Goal: Information Seeking & Learning: Check status

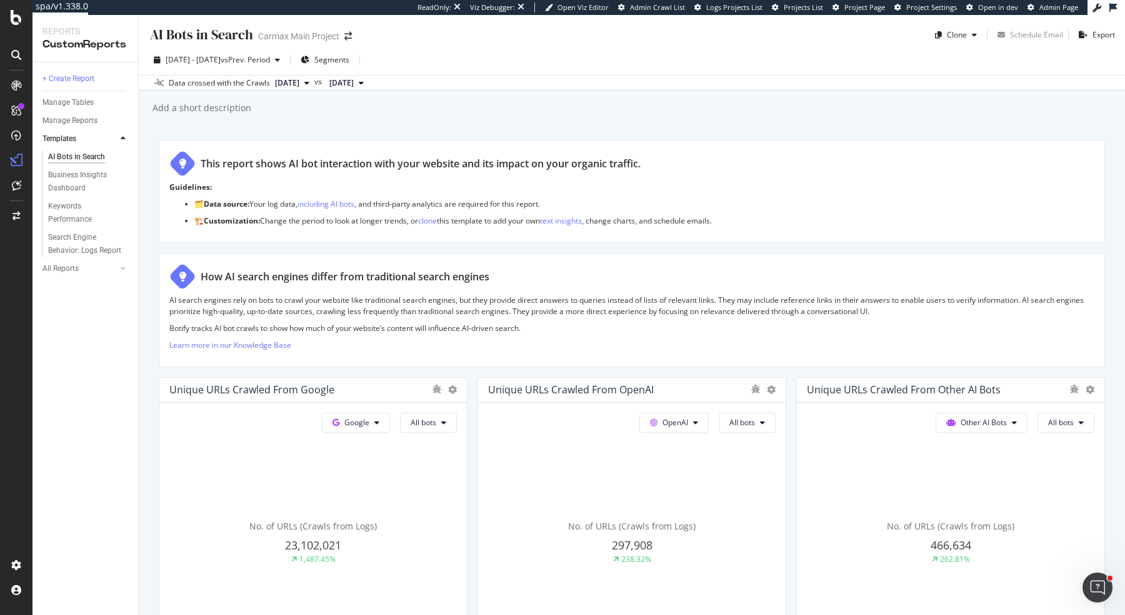
scroll to position [237, 0]
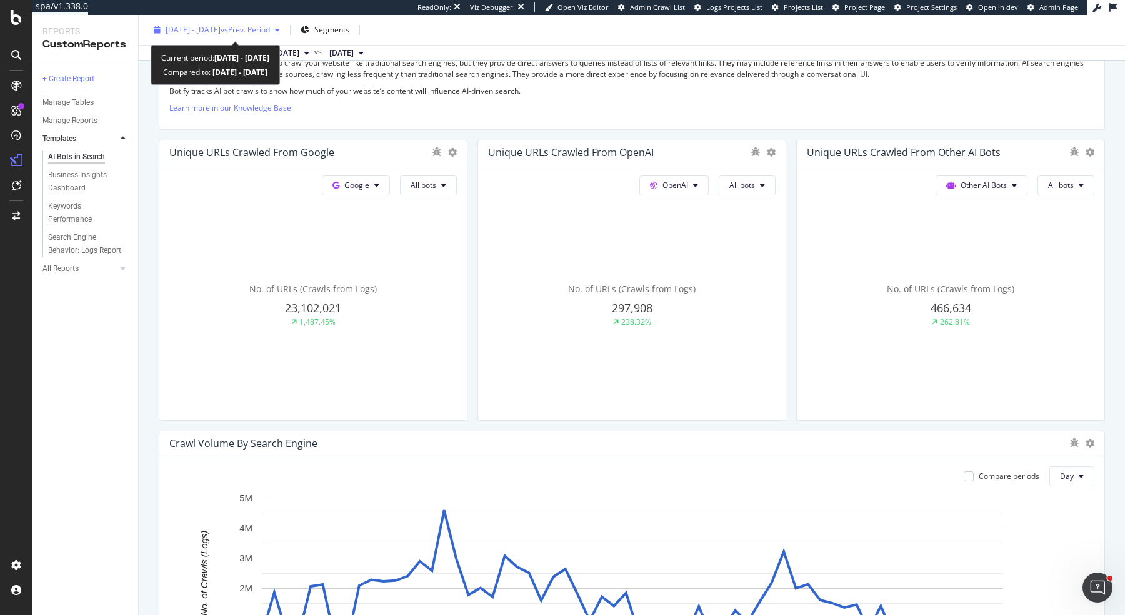
click at [270, 32] on span "vs Prev. Period" at bounding box center [245, 29] width 49 height 11
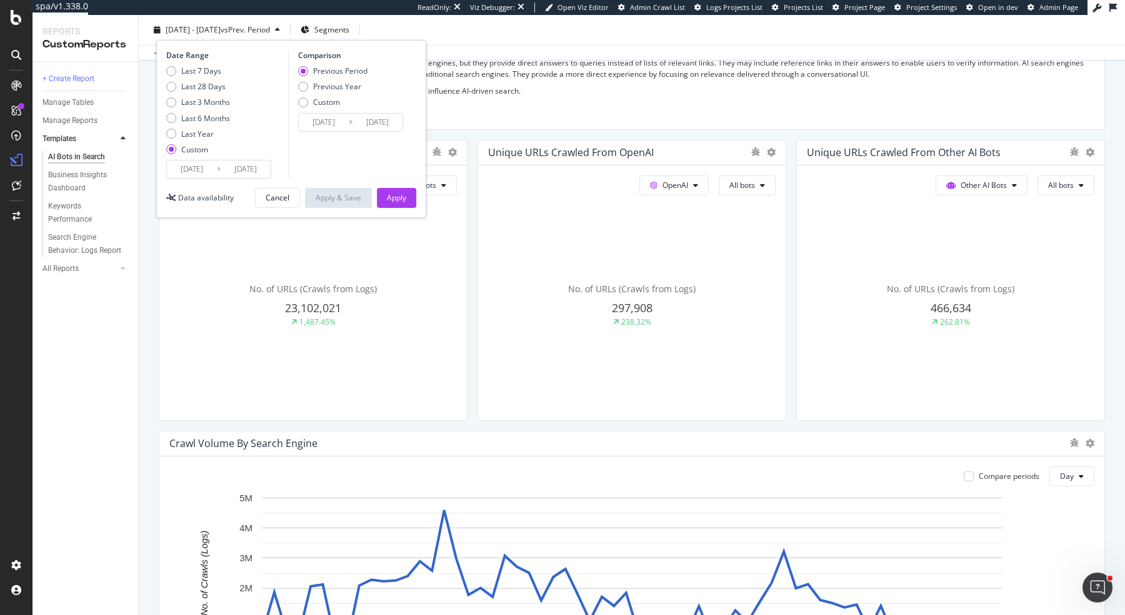
click at [270, 32] on span "vs Prev. Period" at bounding box center [245, 29] width 49 height 11
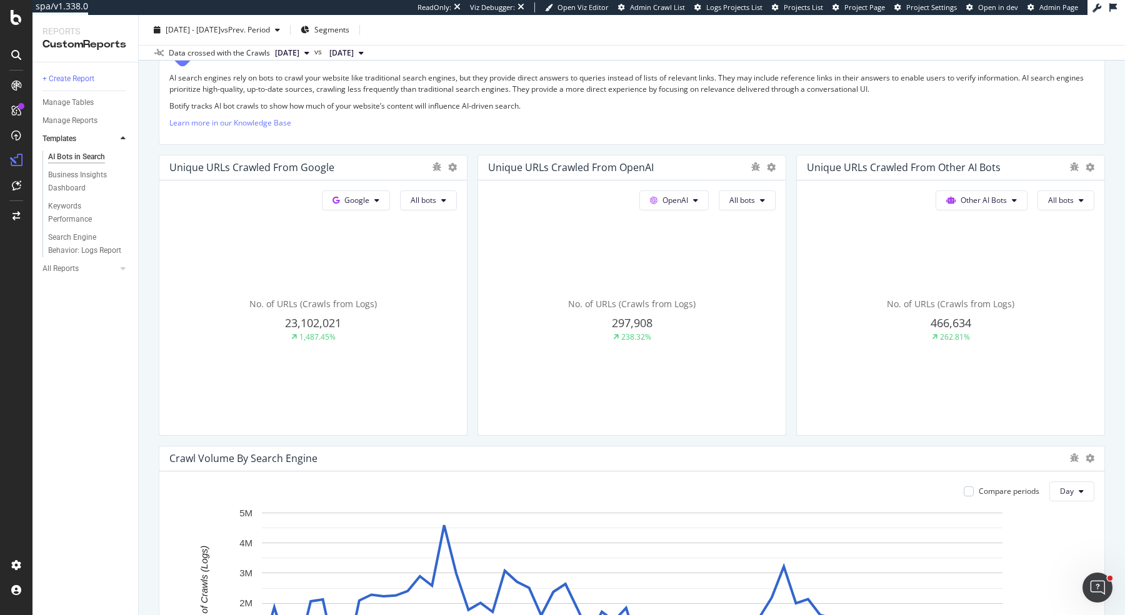
scroll to position [751, 0]
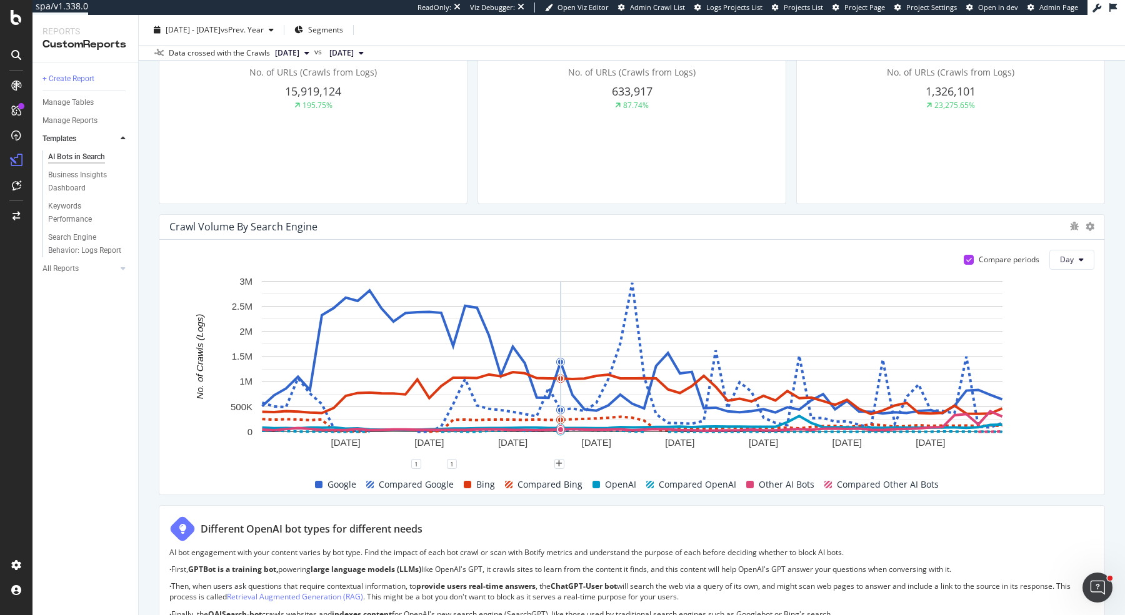
scroll to position [452, 0]
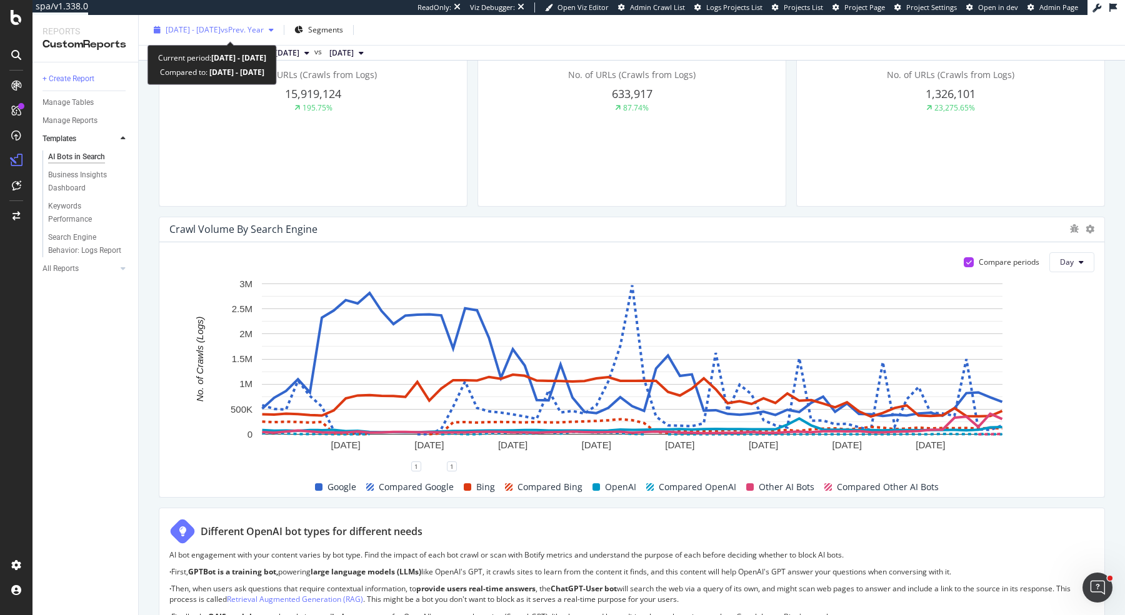
click at [264, 29] on span "vs Prev. Year" at bounding box center [242, 29] width 43 height 11
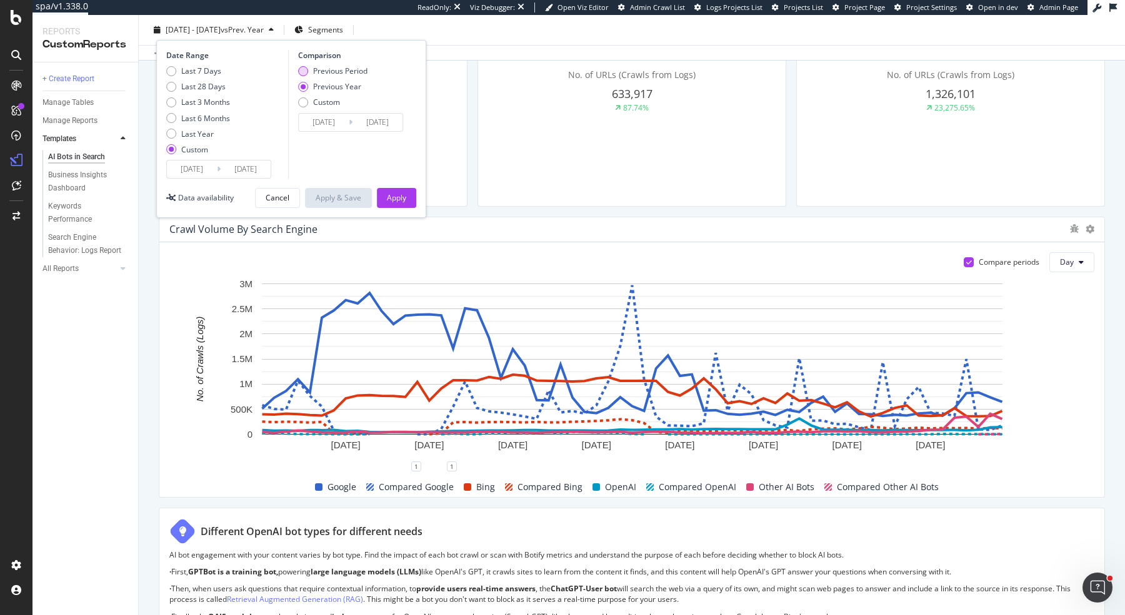
click at [327, 69] on div "Previous Period" at bounding box center [340, 71] width 54 height 11
type input "2025/05/22"
type input "2025/07/23"
click at [396, 192] on div "Apply" at bounding box center [396, 197] width 19 height 11
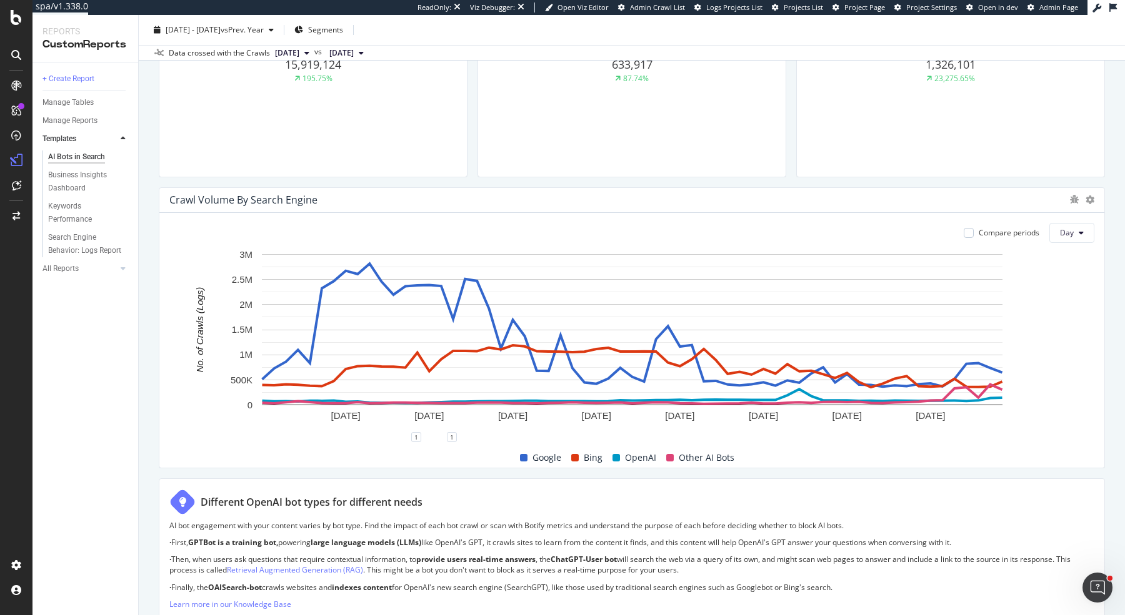
scroll to position [442, 0]
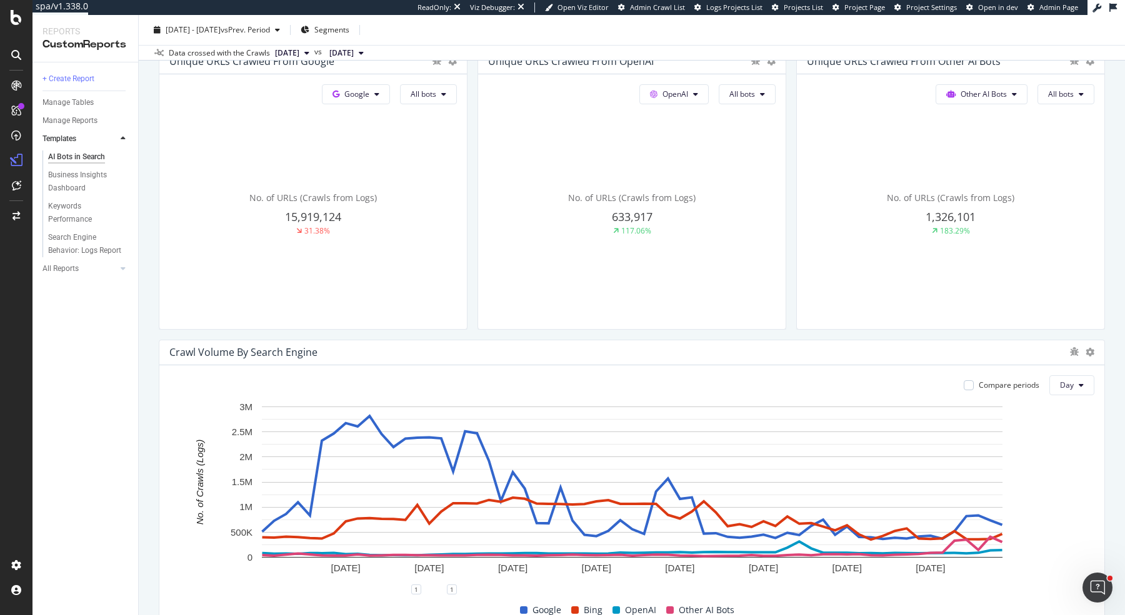
scroll to position [441, 0]
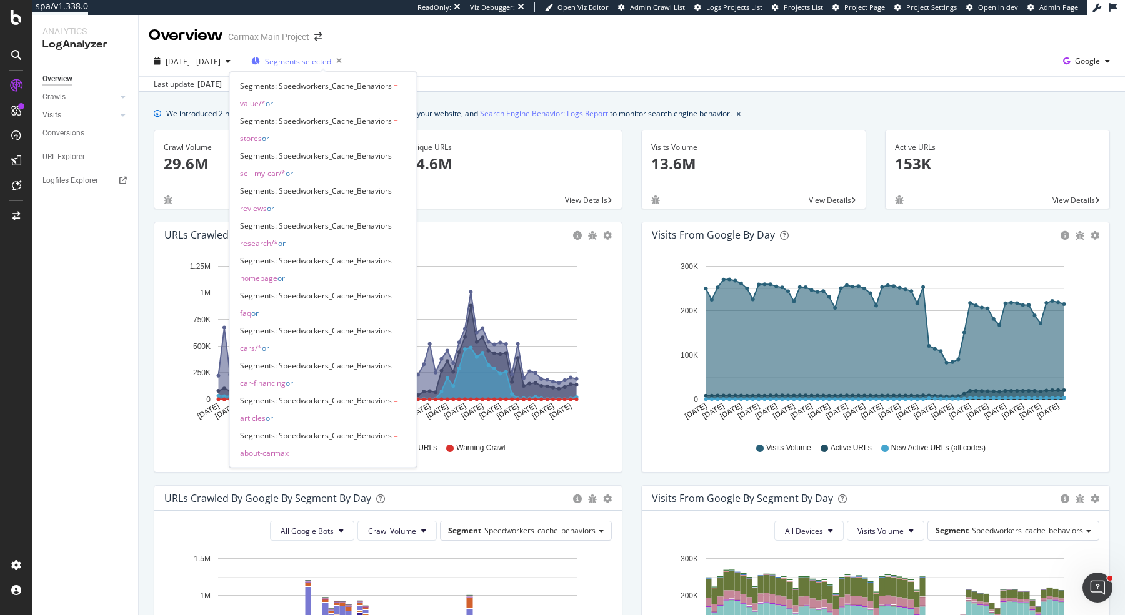
click at [331, 63] on span "Segments selected" at bounding box center [298, 61] width 66 height 11
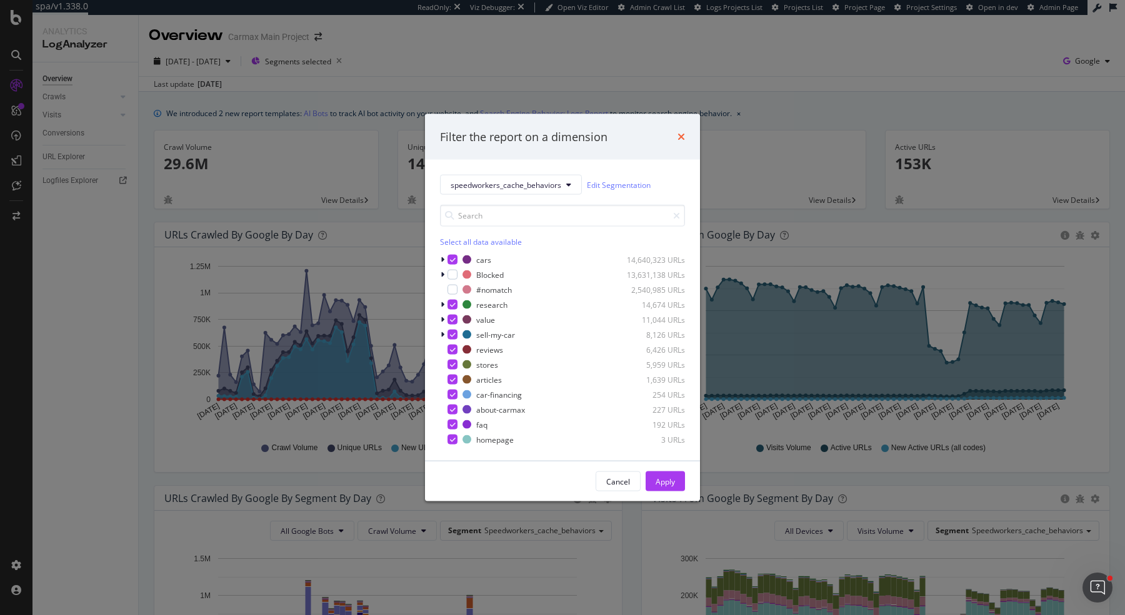
click at [682, 137] on icon "times" at bounding box center [680, 137] width 7 height 10
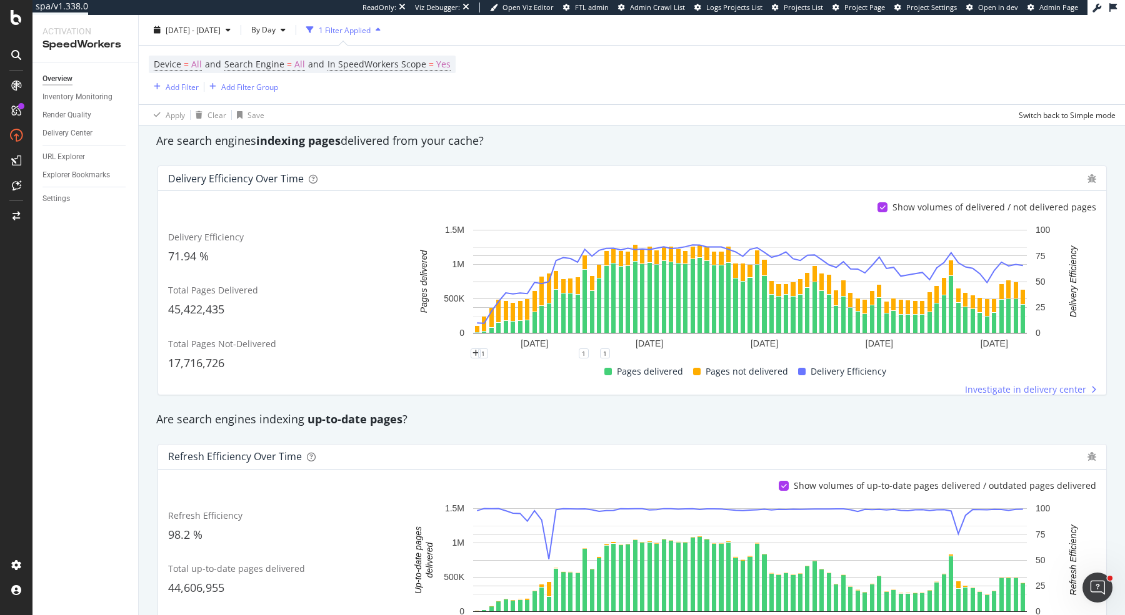
scroll to position [151, 0]
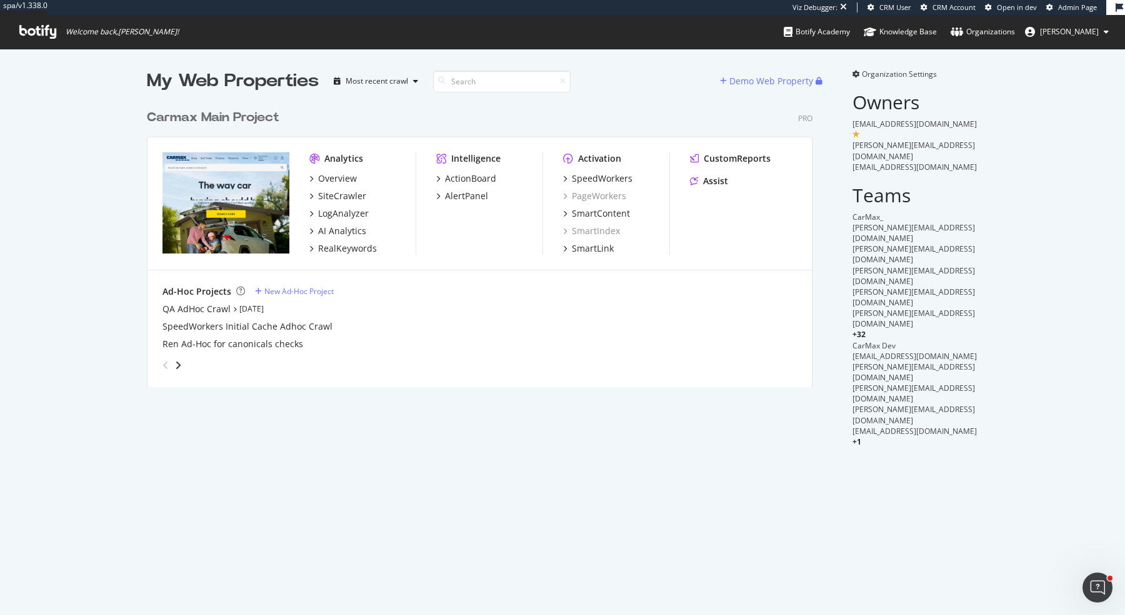
scroll to position [615, 1125]
click at [350, 193] on div "SiteCrawler" at bounding box center [342, 196] width 48 height 12
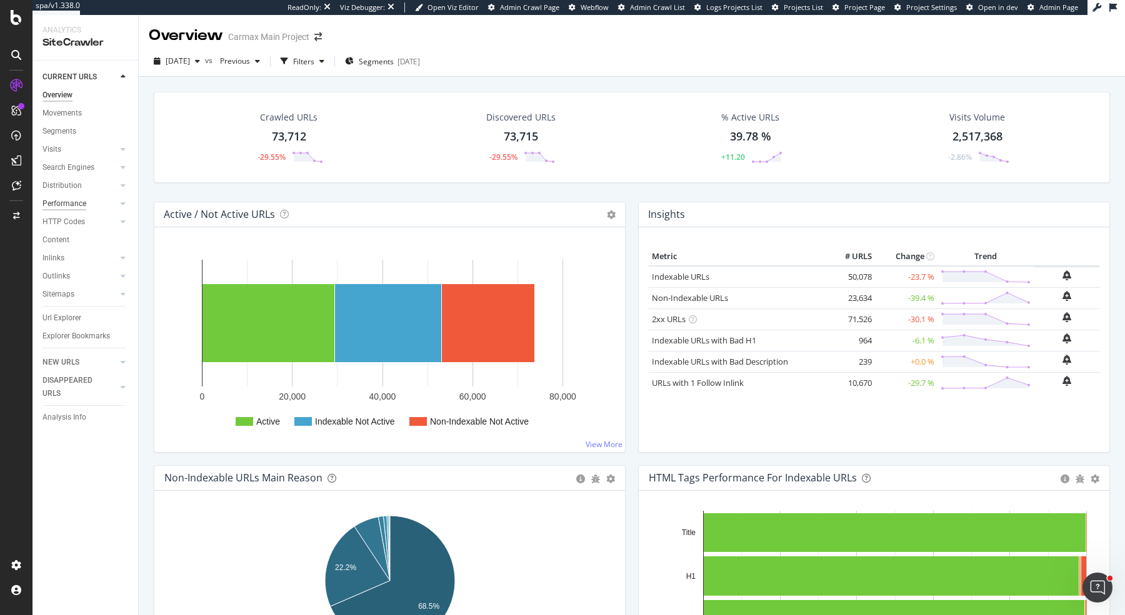
click at [76, 202] on div "Performance" at bounding box center [64, 203] width 44 height 13
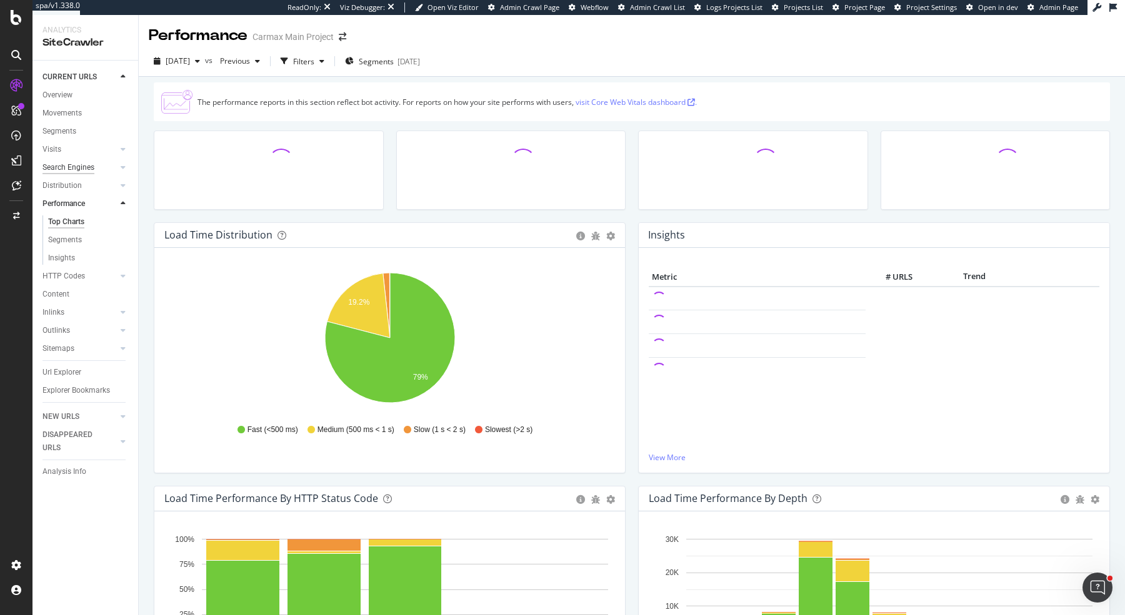
click at [79, 169] on div "Search Engines" at bounding box center [68, 167] width 52 height 13
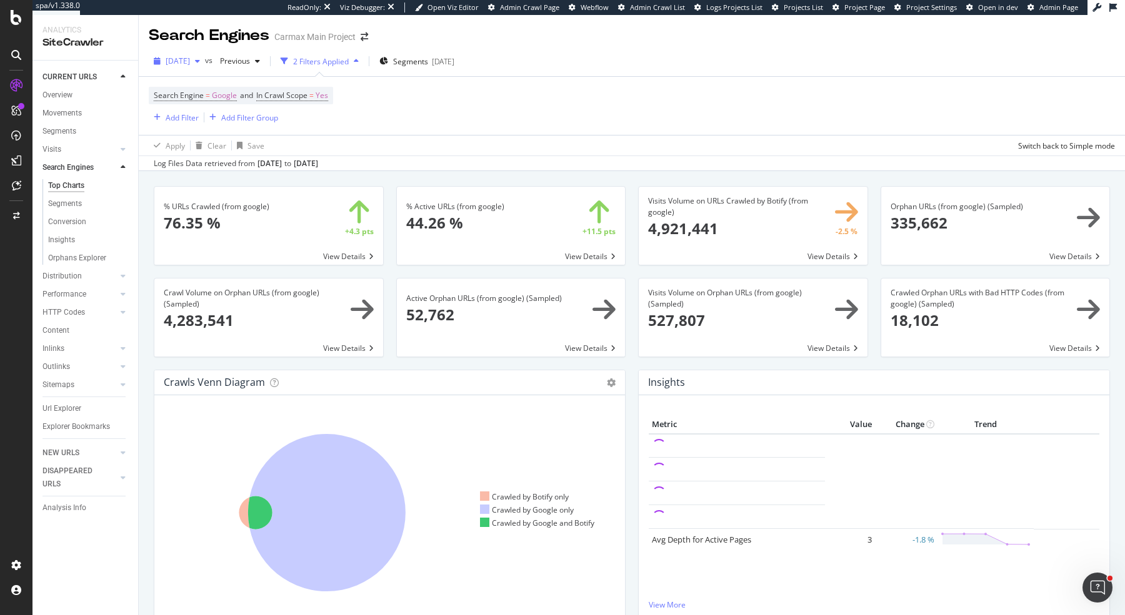
click at [190, 61] on span "[DATE]" at bounding box center [178, 61] width 24 height 11
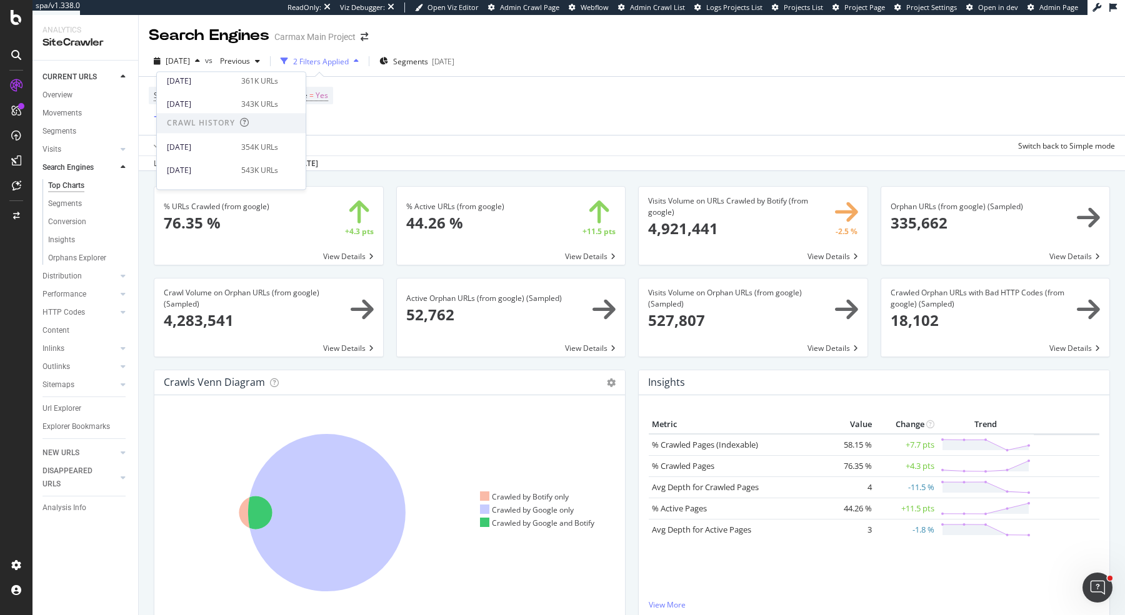
scroll to position [239, 0]
click at [227, 136] on div "[DATE]" at bounding box center [200, 141] width 67 height 11
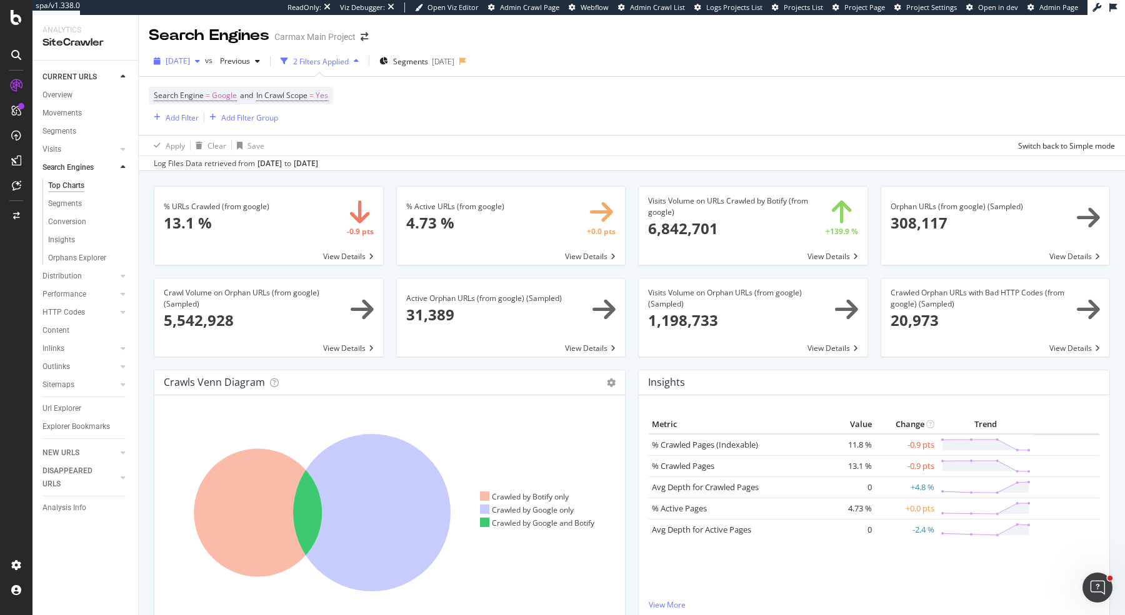
click at [190, 59] on span "[DATE]" at bounding box center [178, 61] width 24 height 11
click at [289, 147] on span at bounding box center [288, 152] width 15 height 15
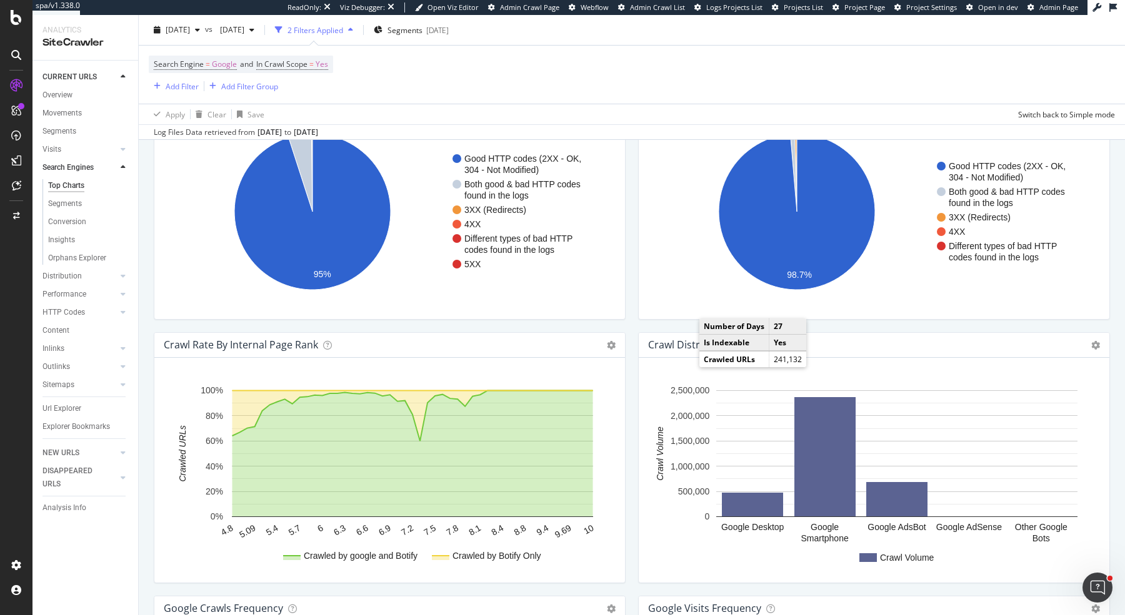
scroll to position [1377, 0]
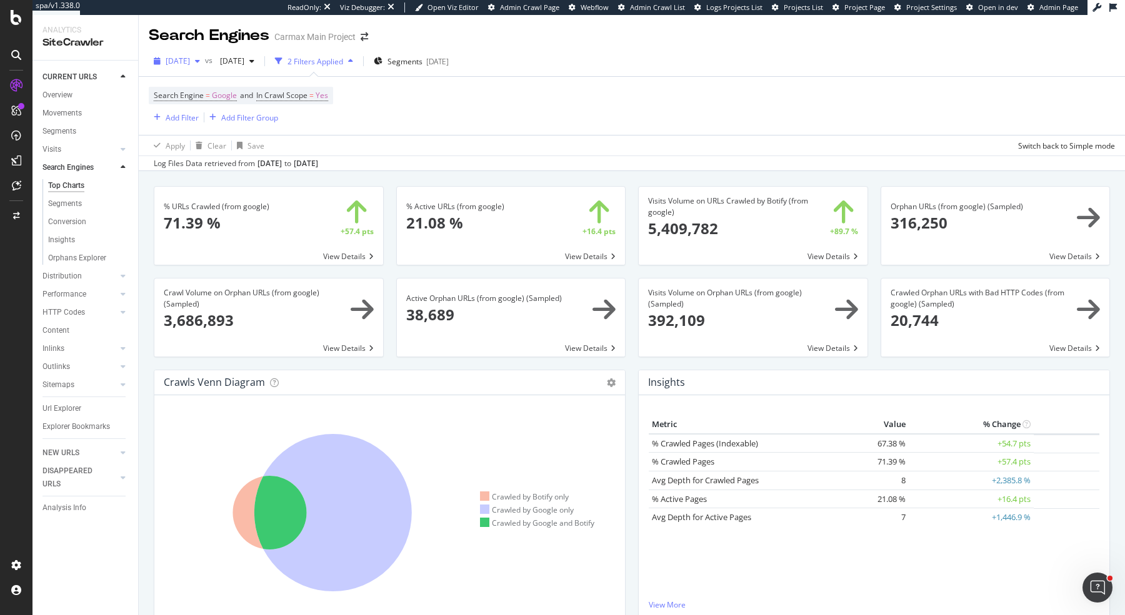
click at [182, 55] on div "[DATE]" at bounding box center [177, 61] width 56 height 19
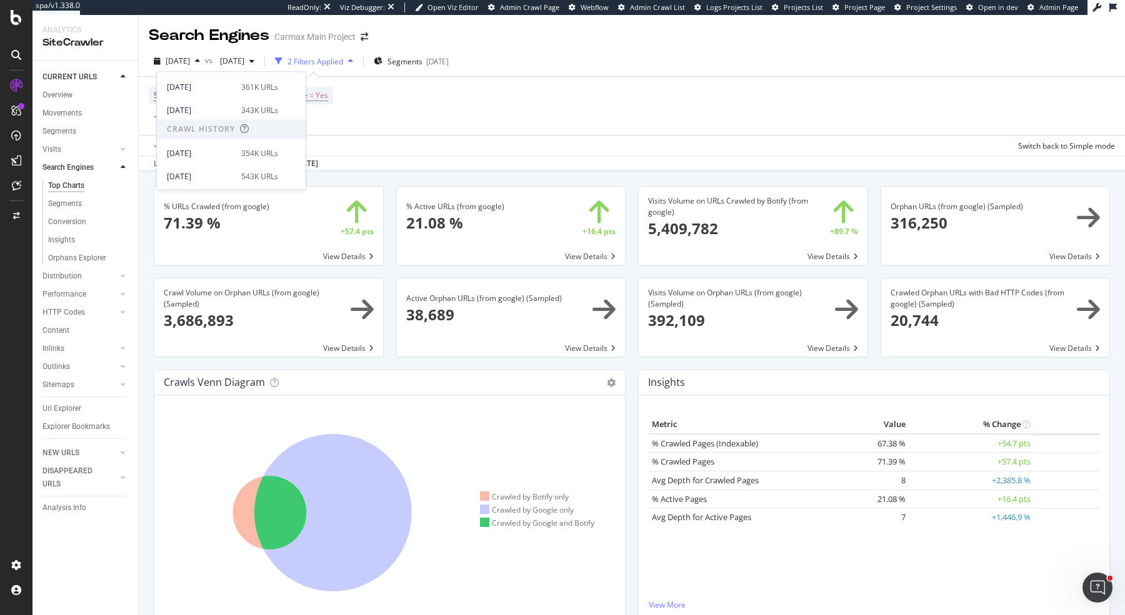
scroll to position [210, 0]
click at [281, 165] on span at bounding box center [288, 170] width 15 height 15
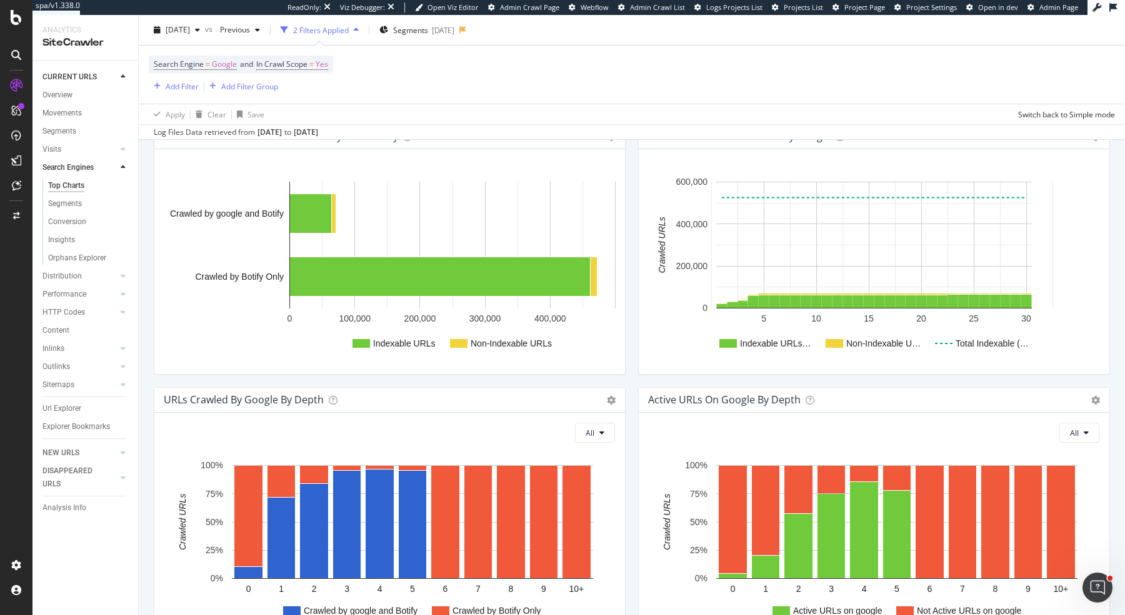
scroll to position [1377, 0]
